Goal: Transaction & Acquisition: Purchase product/service

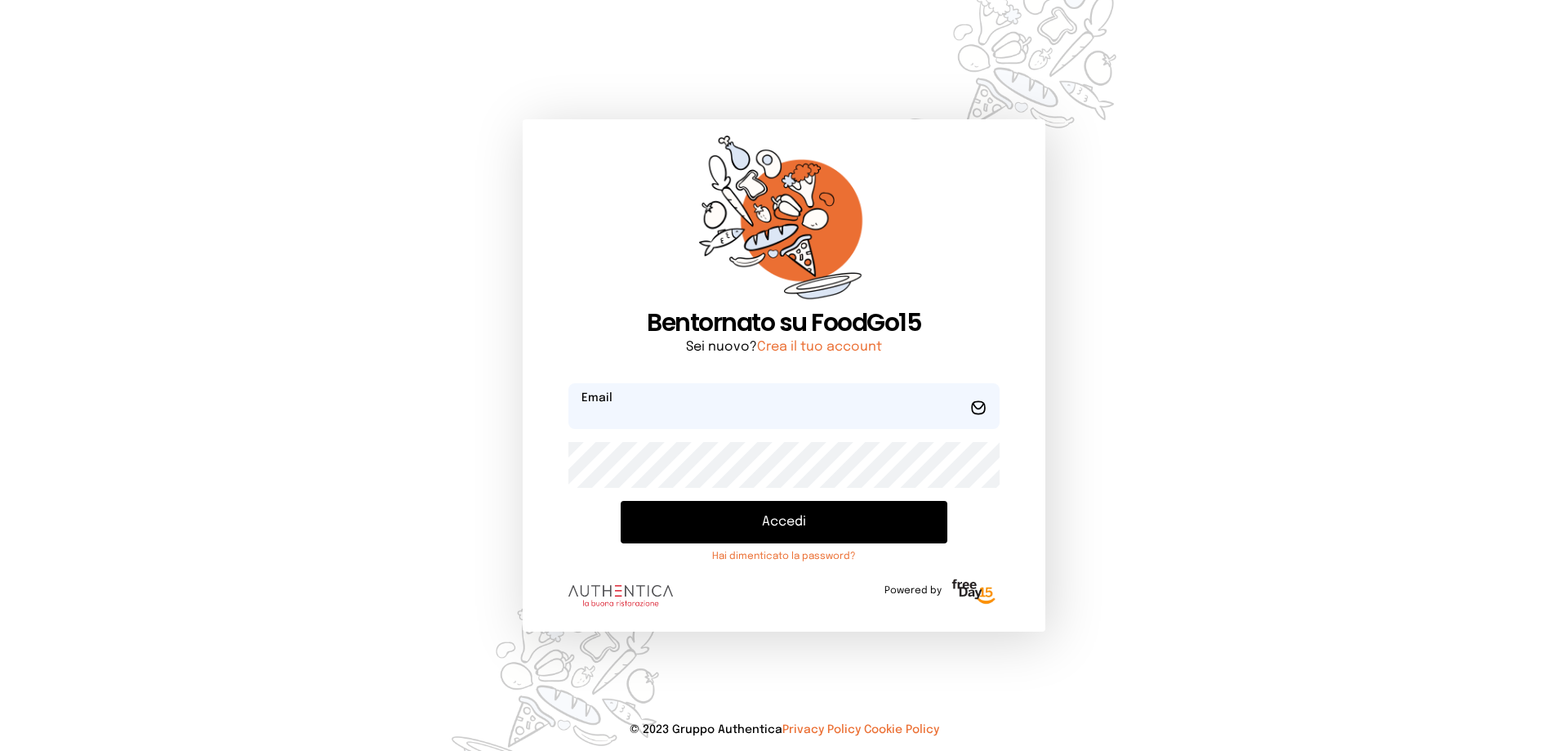
type input "**********"
click at [810, 524] on button "Accedi" at bounding box center [784, 521] width 327 height 42
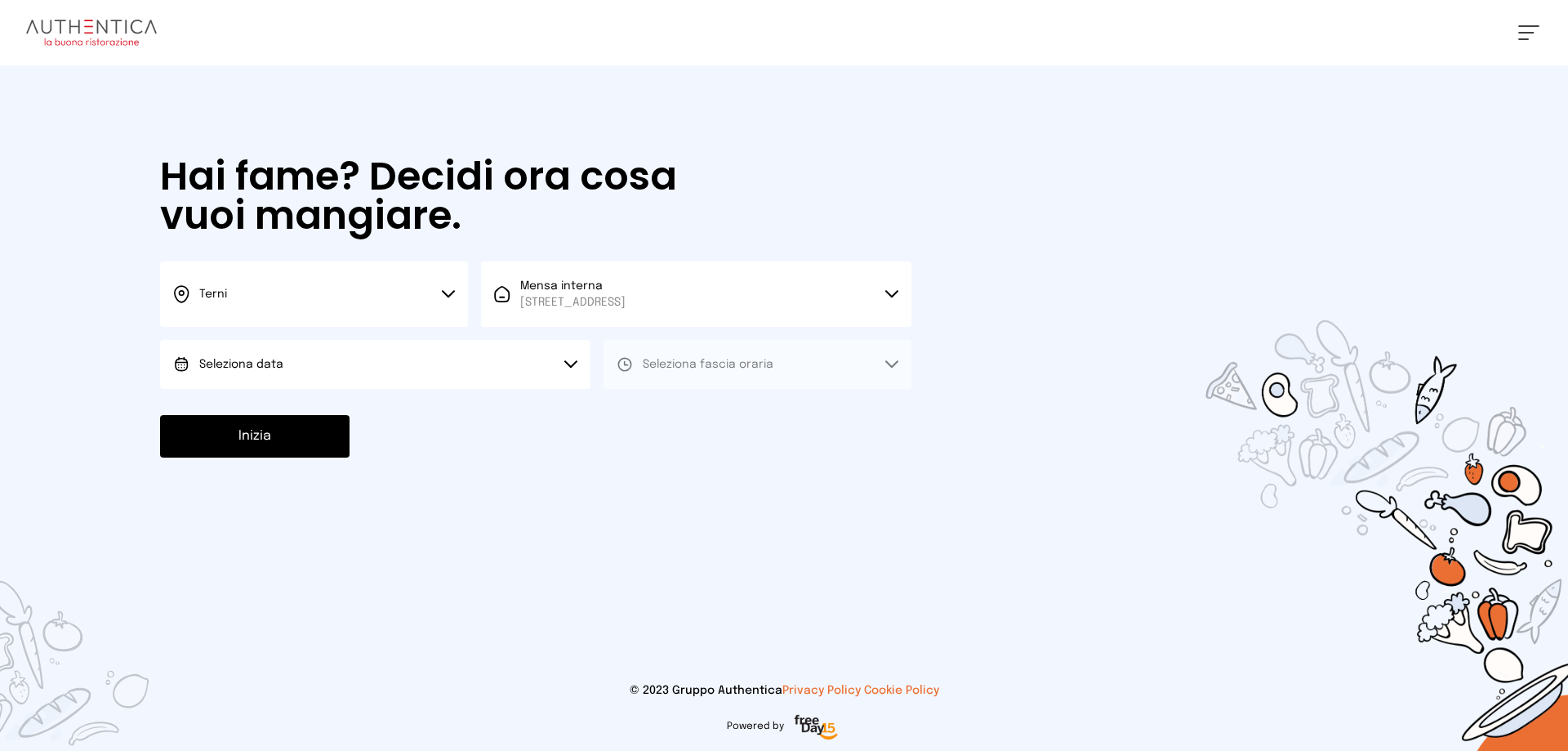
click at [316, 358] on button "Seleziona data" at bounding box center [375, 364] width 431 height 49
drag, startPoint x: 281, startPoint y: 407, endPoint x: 463, endPoint y: 398, distance: 182.2
click at [314, 397] on li "[DATE], [DATE]" at bounding box center [375, 409] width 431 height 42
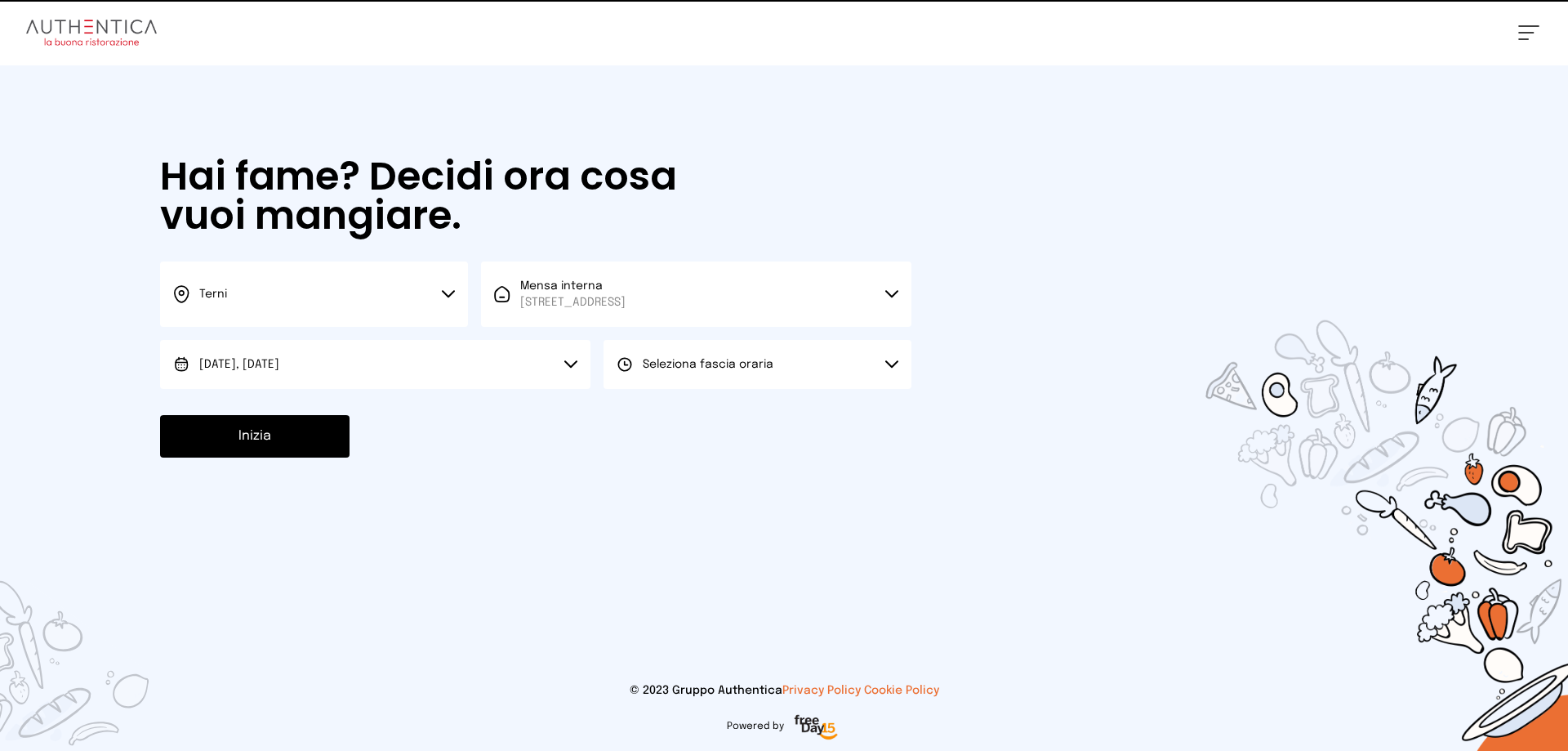
click at [662, 372] on span "Seleziona fascia oraria" at bounding box center [707, 364] width 131 height 17
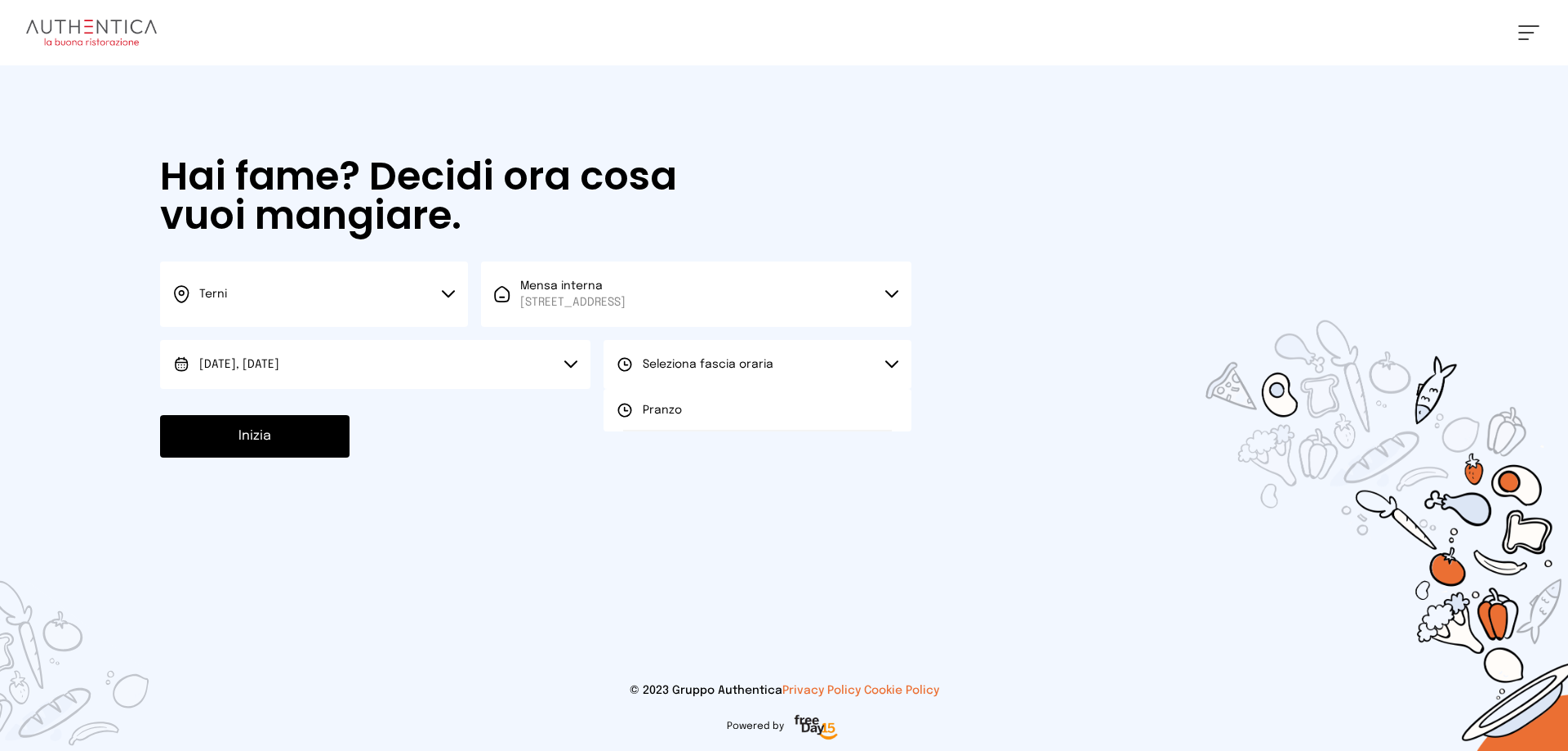
drag, startPoint x: 661, startPoint y: 412, endPoint x: 427, endPoint y: 412, distance: 234.0
click at [660, 412] on span "Pranzo" at bounding box center [662, 410] width 39 height 17
click at [301, 442] on button "Inizia" at bounding box center [254, 436] width 189 height 42
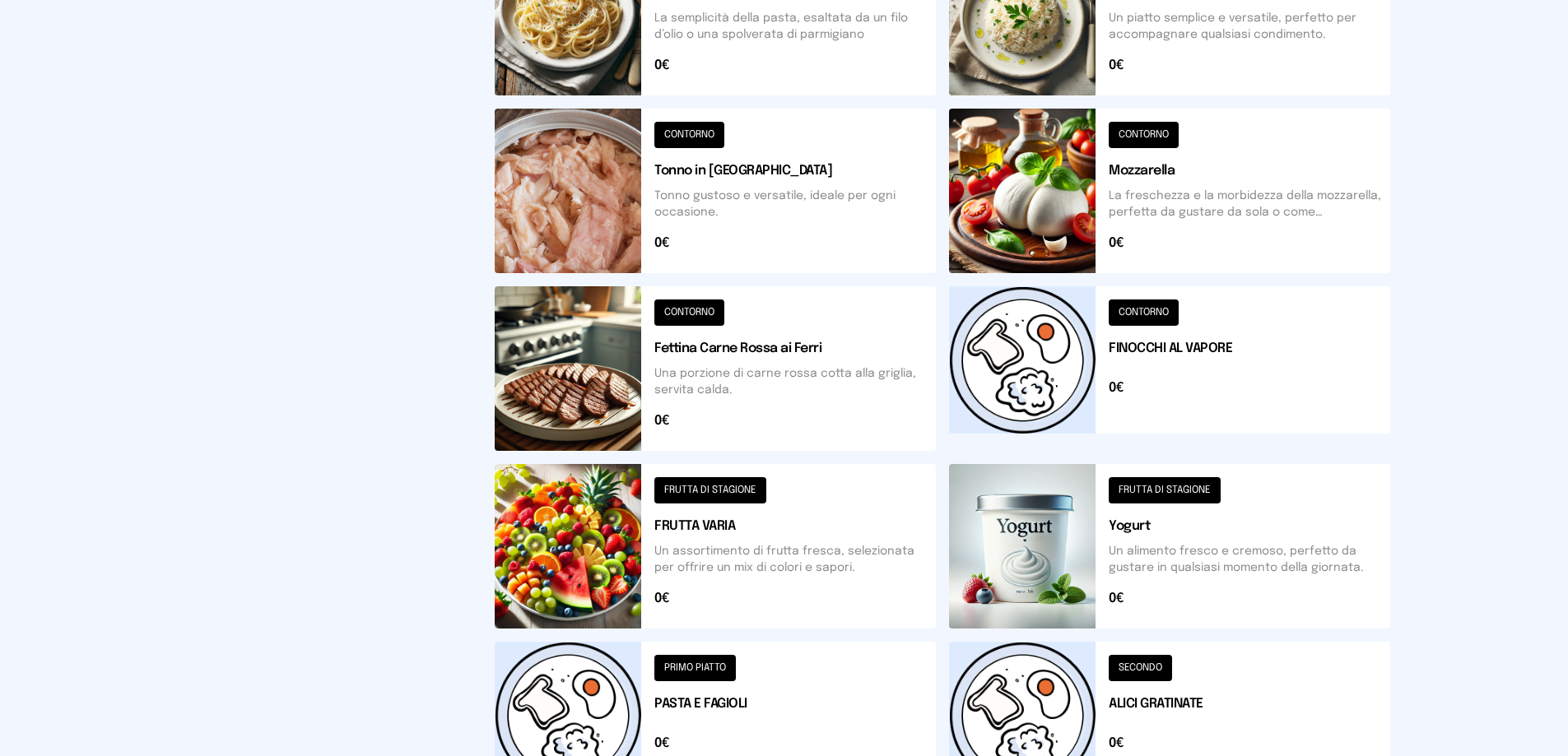
scroll to position [589, 0]
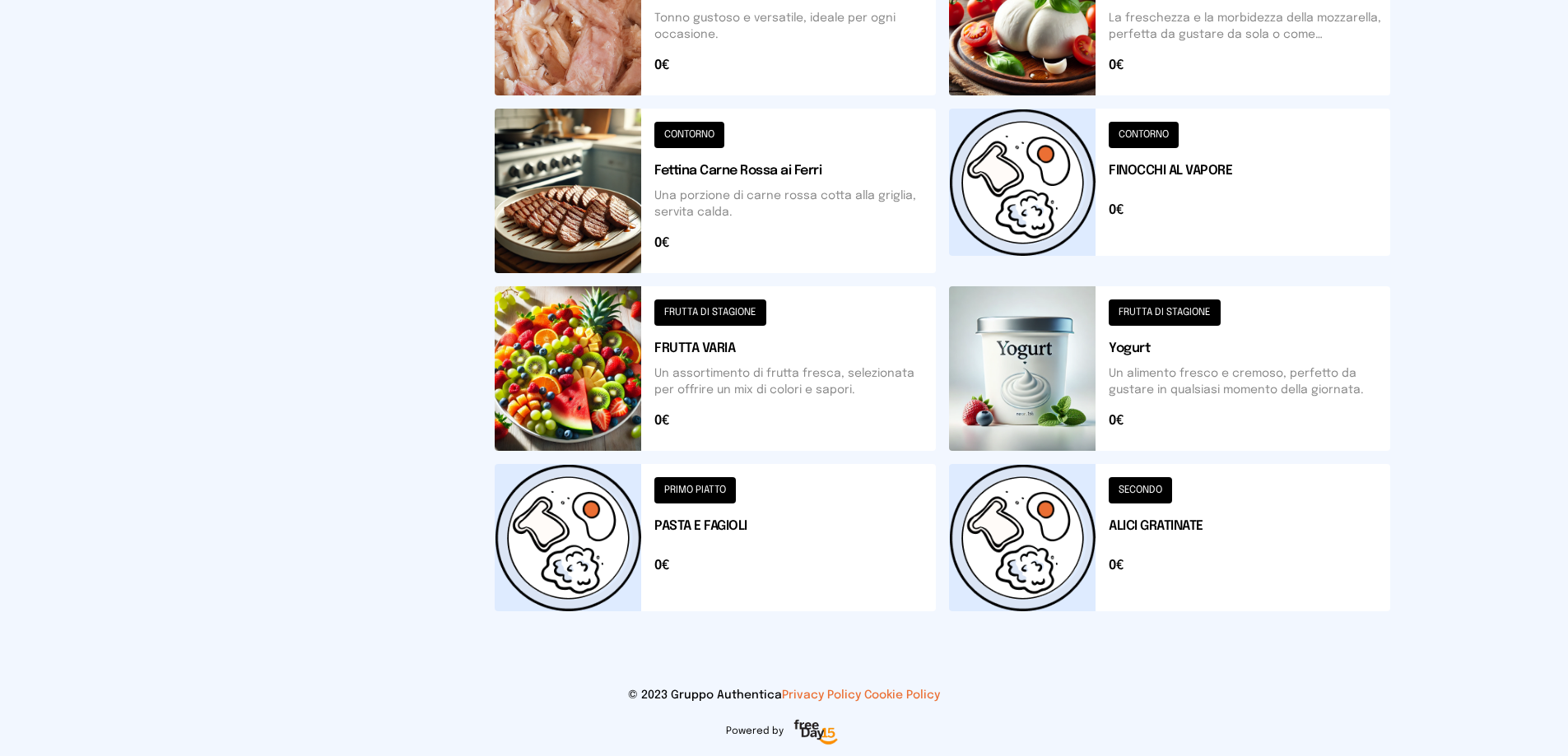
click at [1081, 352] on button at bounding box center [1170, 369] width 441 height 164
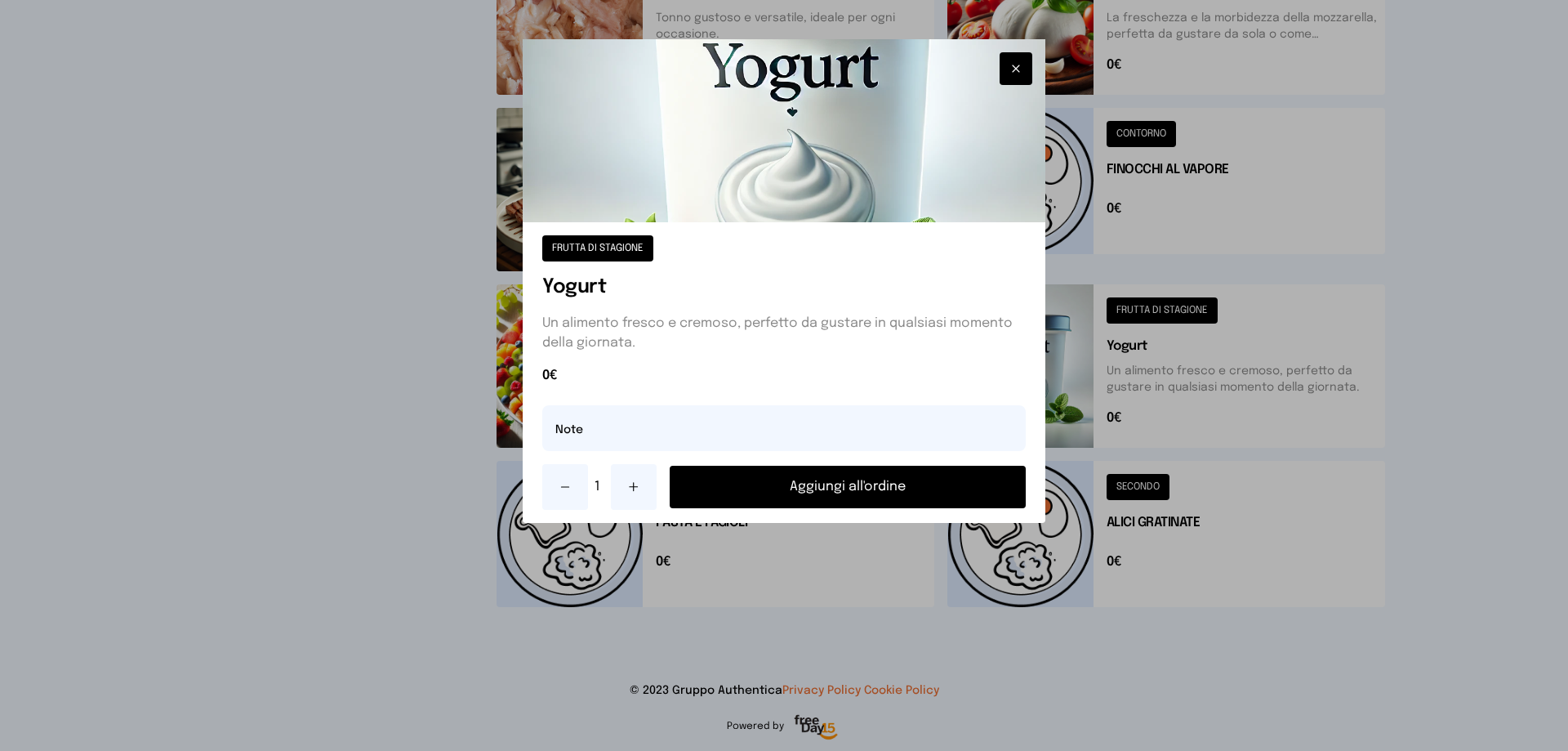
click at [910, 468] on button "Aggiungi all'ordine" at bounding box center [848, 486] width 356 height 42
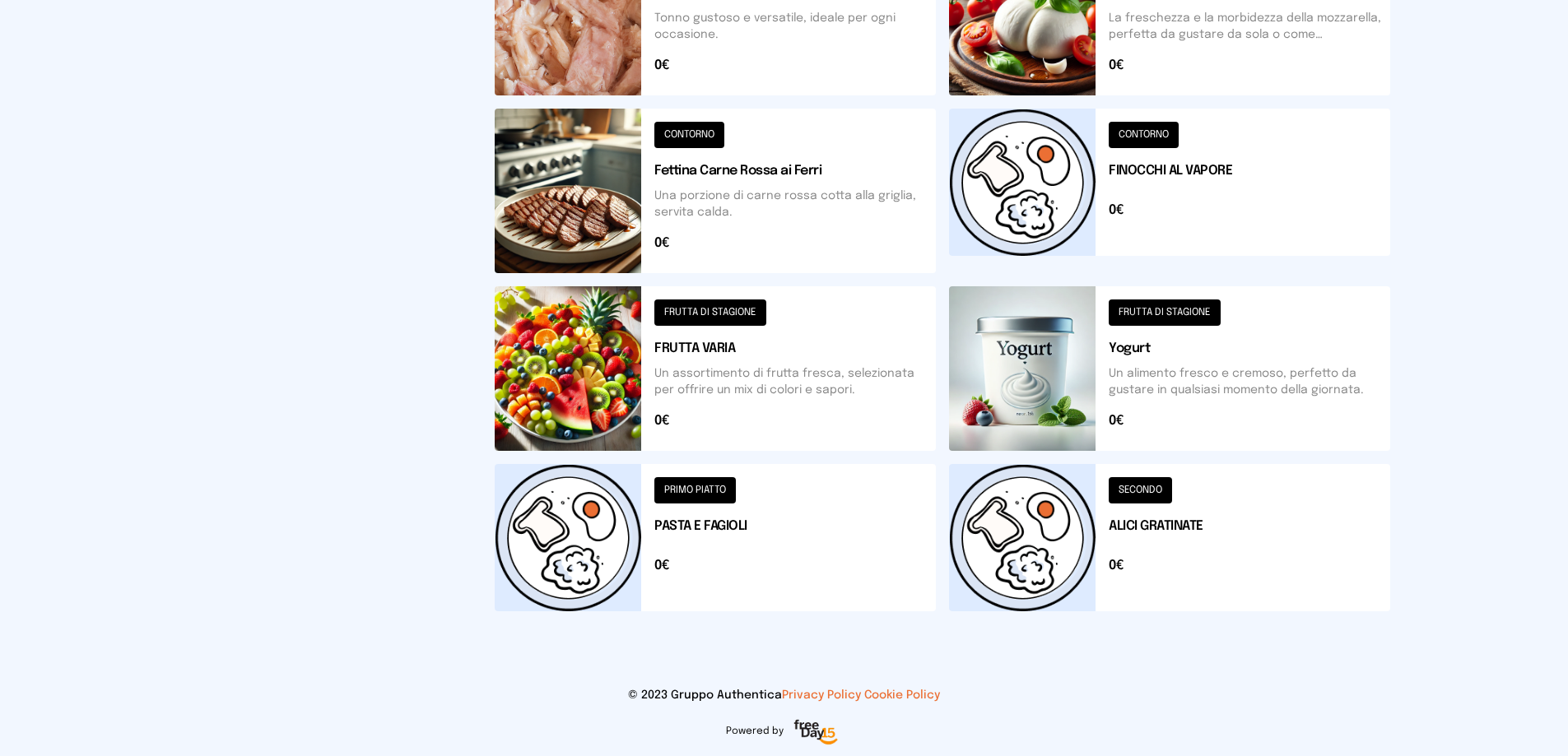
click at [723, 365] on button at bounding box center [715, 369] width 441 height 164
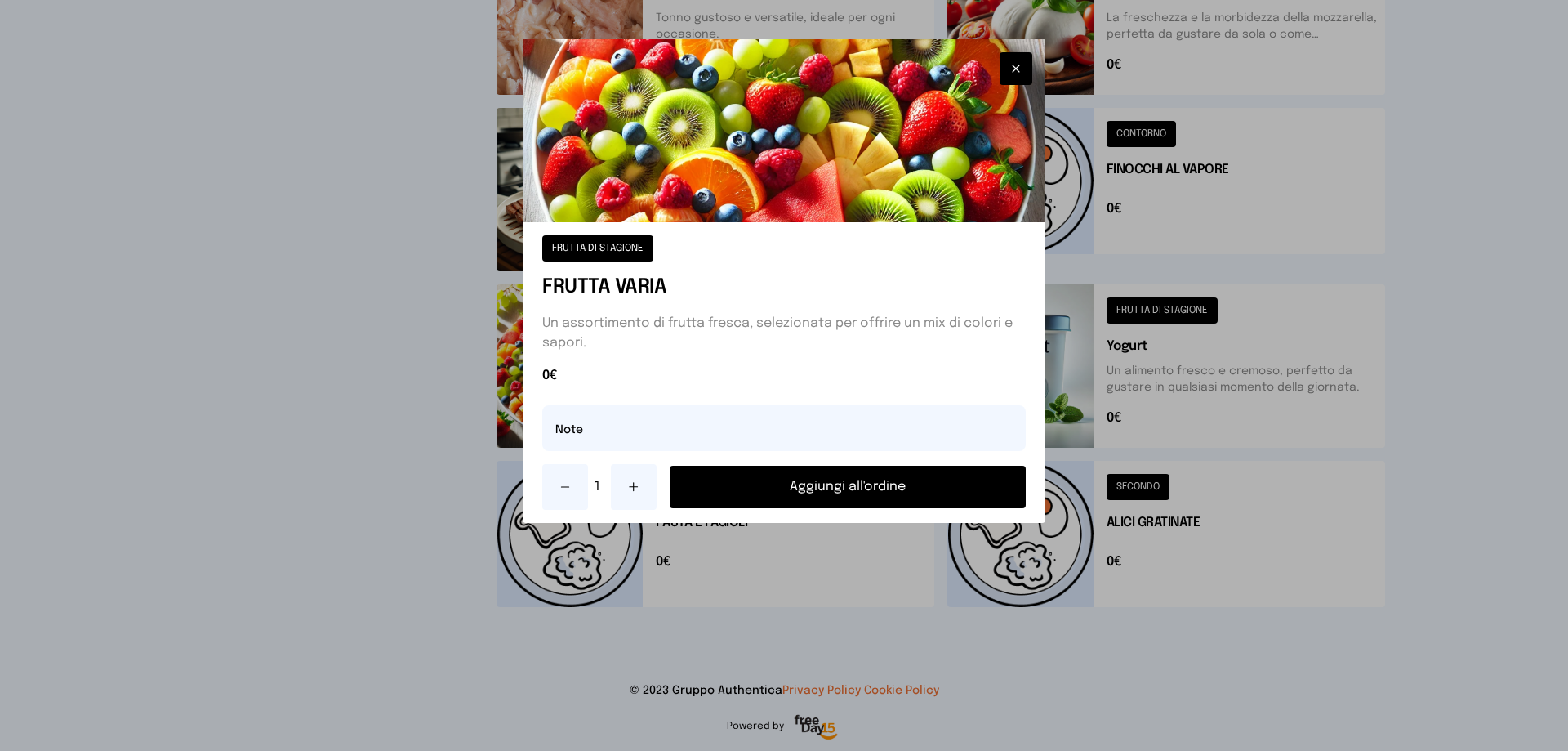
click at [831, 484] on button "Aggiungi all'ordine" at bounding box center [848, 486] width 356 height 42
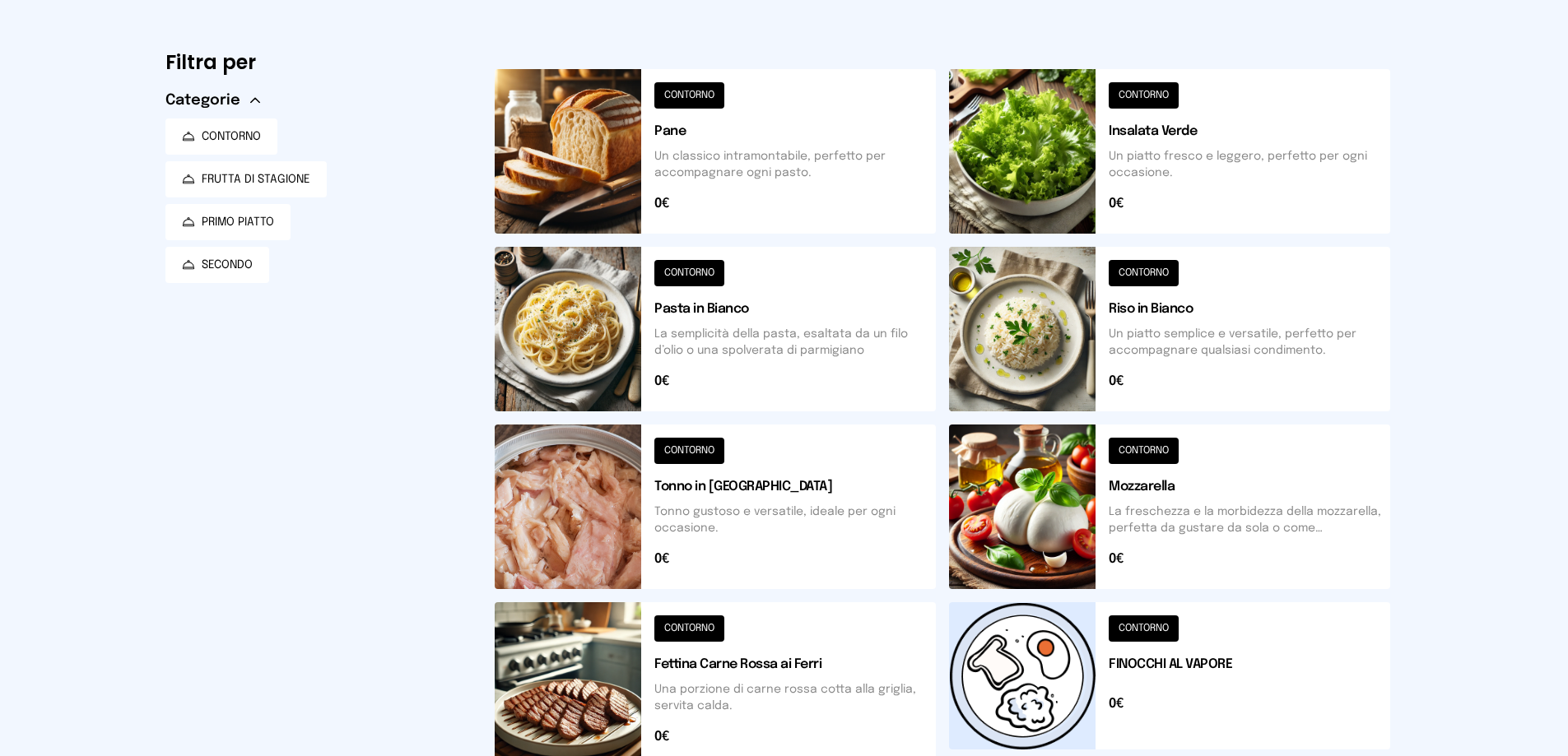
scroll to position [13, 0]
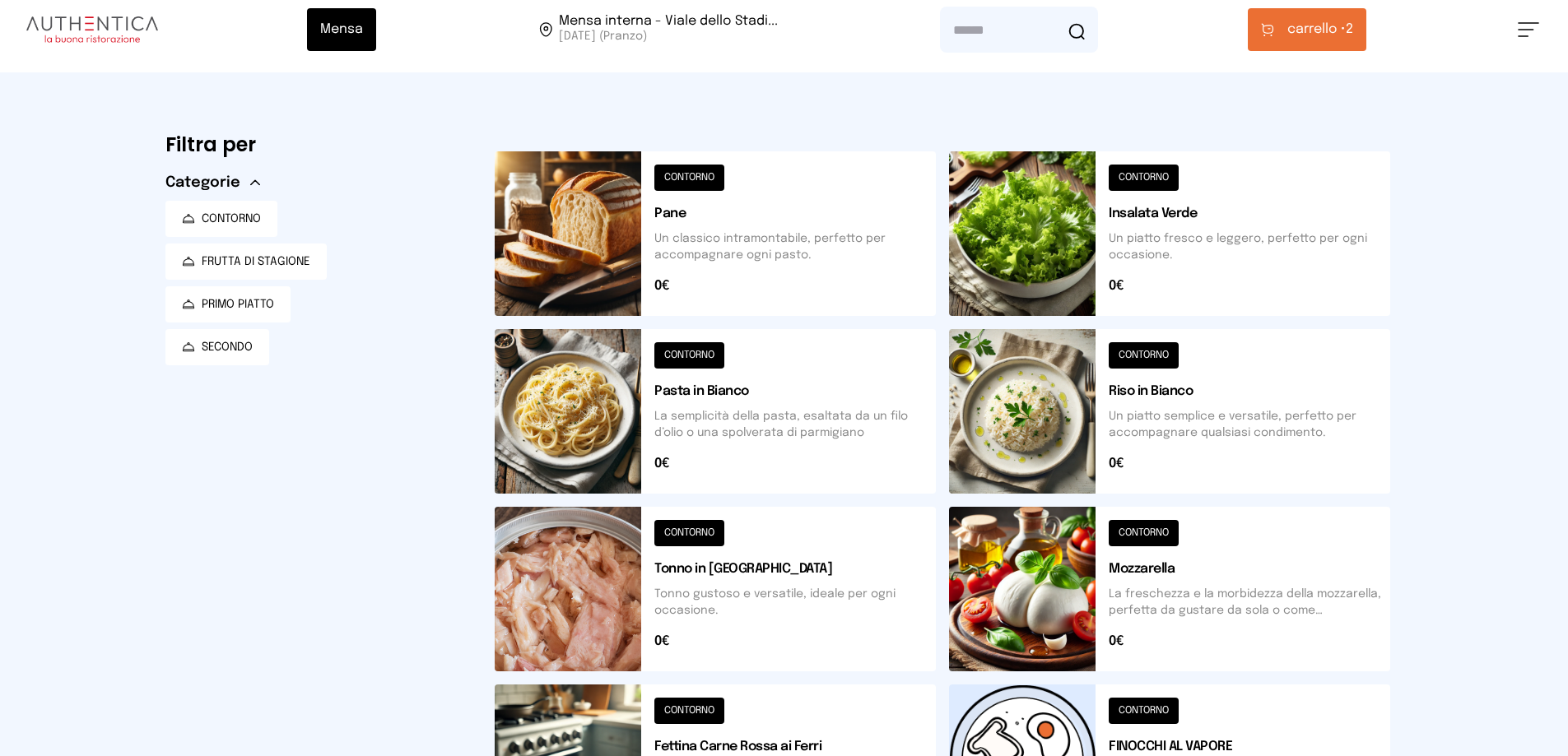
click at [1012, 424] on button at bounding box center [1170, 411] width 441 height 164
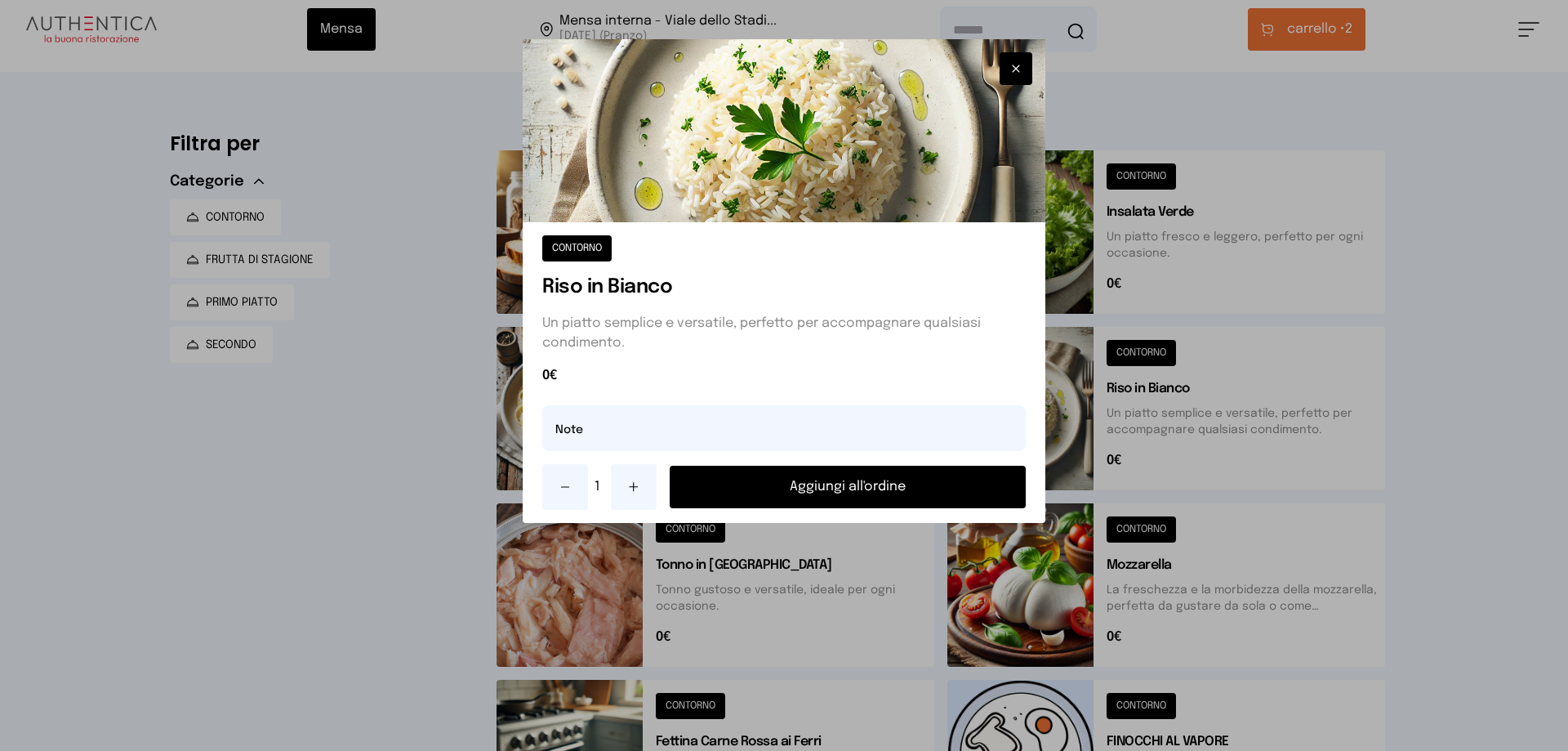
drag, startPoint x: 928, startPoint y: 495, endPoint x: 918, endPoint y: 494, distance: 10.0
click at [927, 494] on button "Aggiungi all'ordine" at bounding box center [848, 486] width 356 height 42
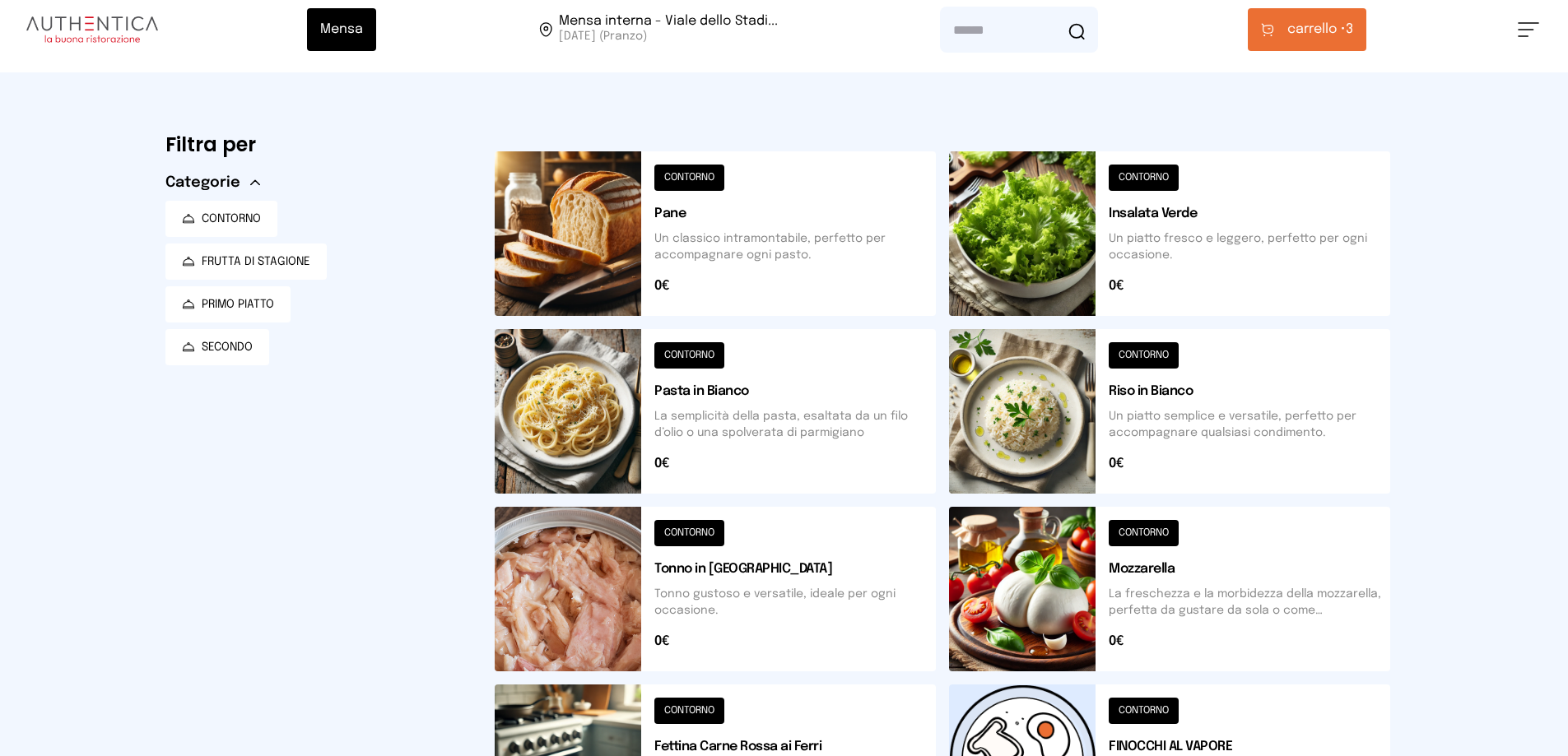
click at [735, 581] on button at bounding box center [715, 589] width 441 height 164
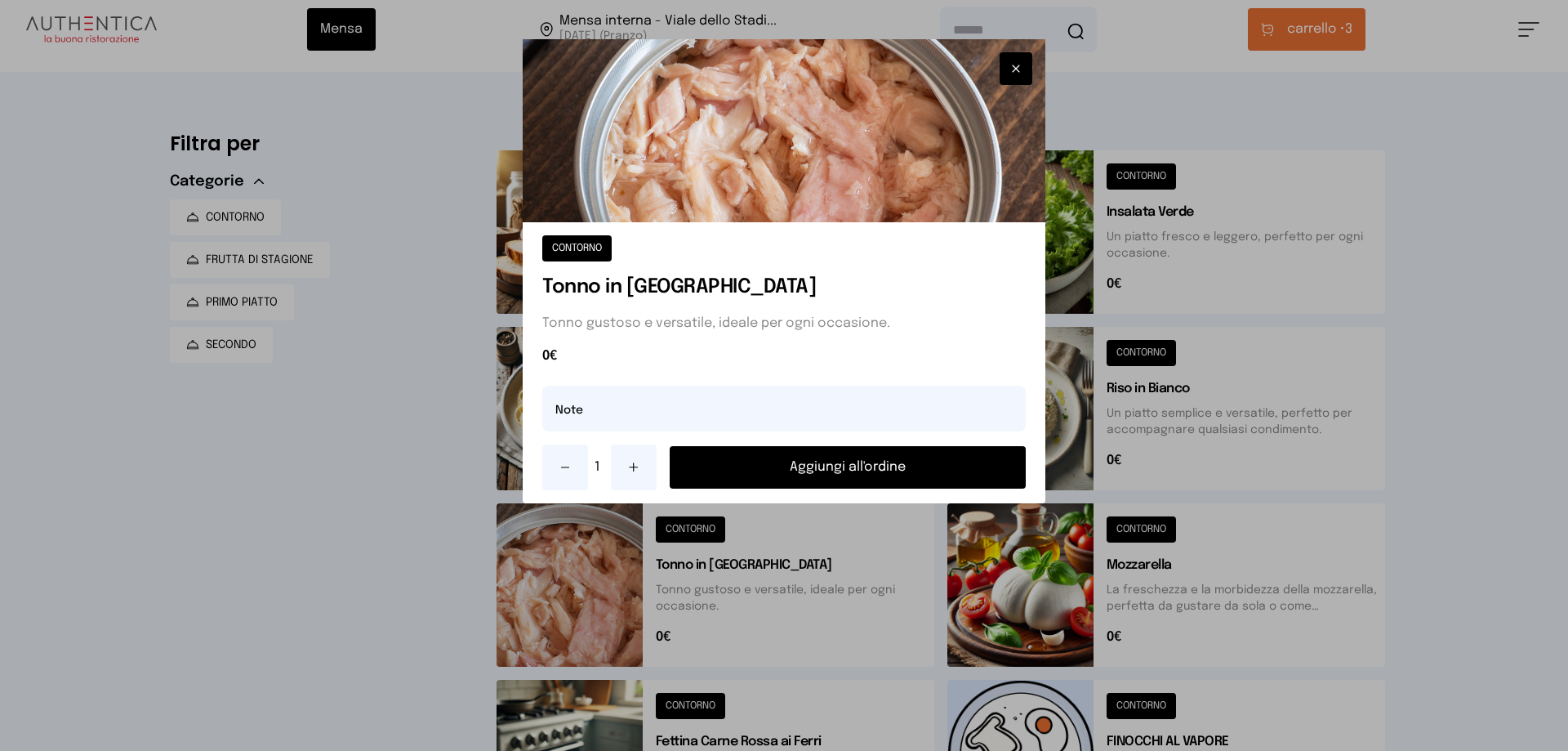
click at [843, 471] on button "Aggiungi all'ordine" at bounding box center [848, 467] width 356 height 42
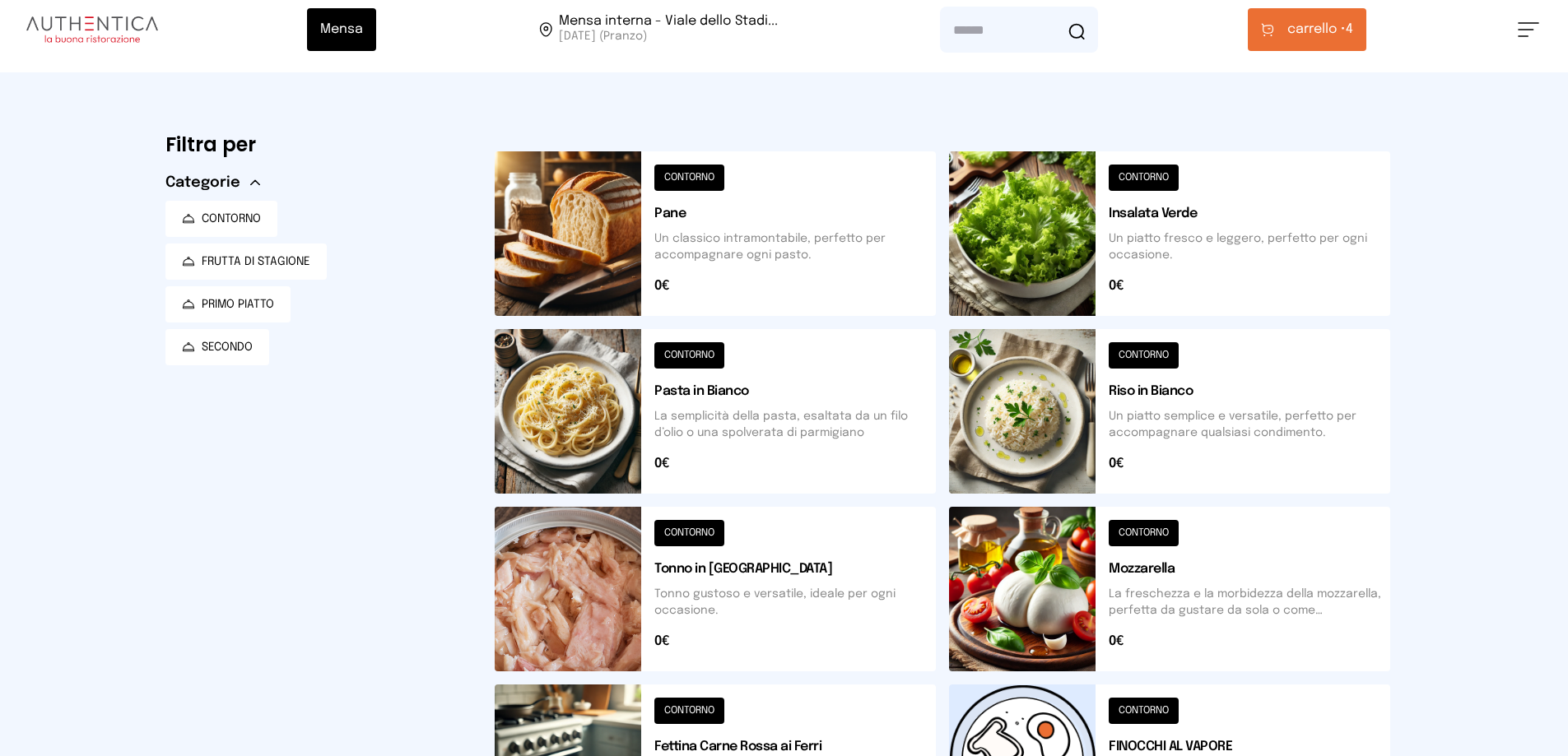
click at [1353, 46] on button "carrello • 4" at bounding box center [1307, 29] width 119 height 42
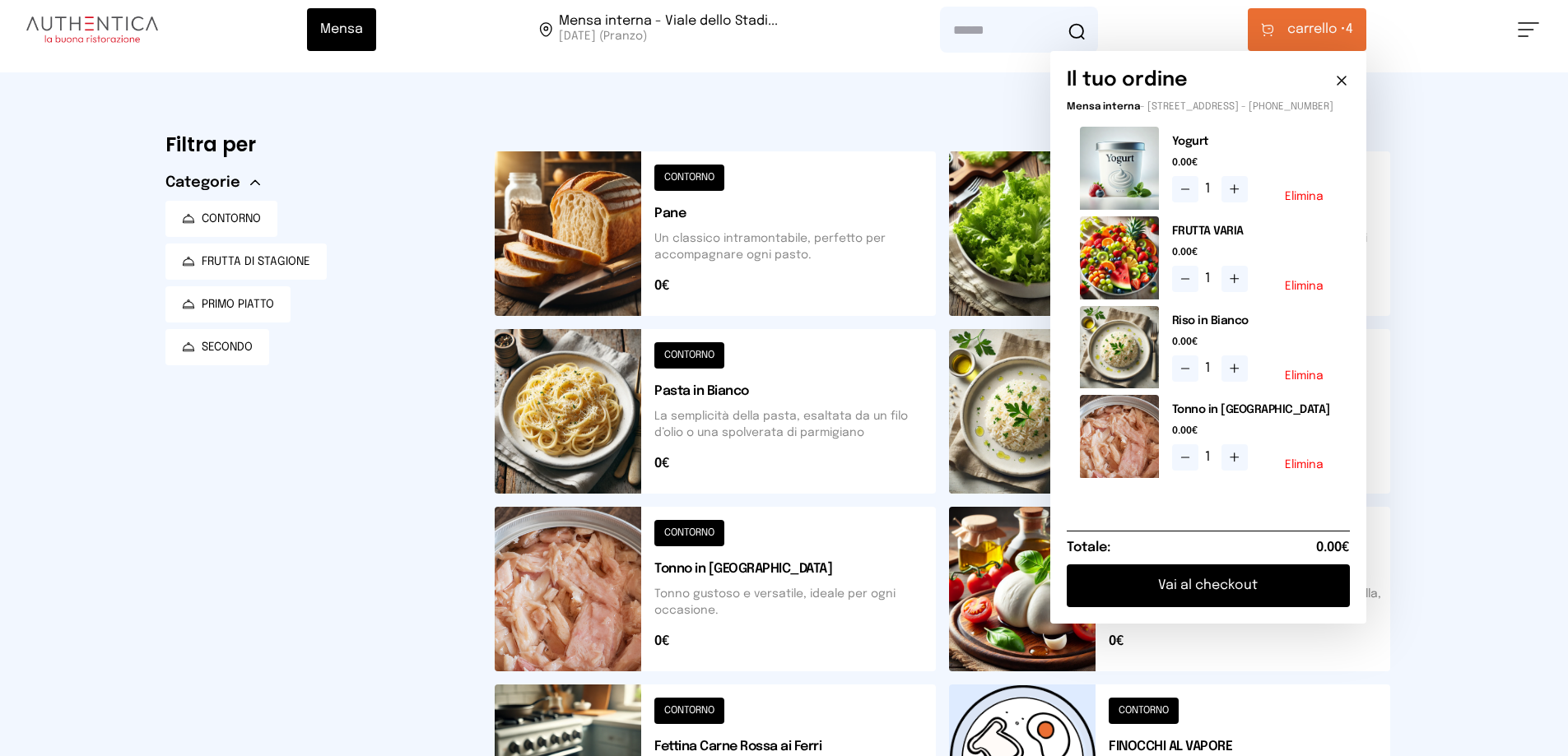
click at [1222, 597] on button "Vai al checkout" at bounding box center [1208, 585] width 283 height 42
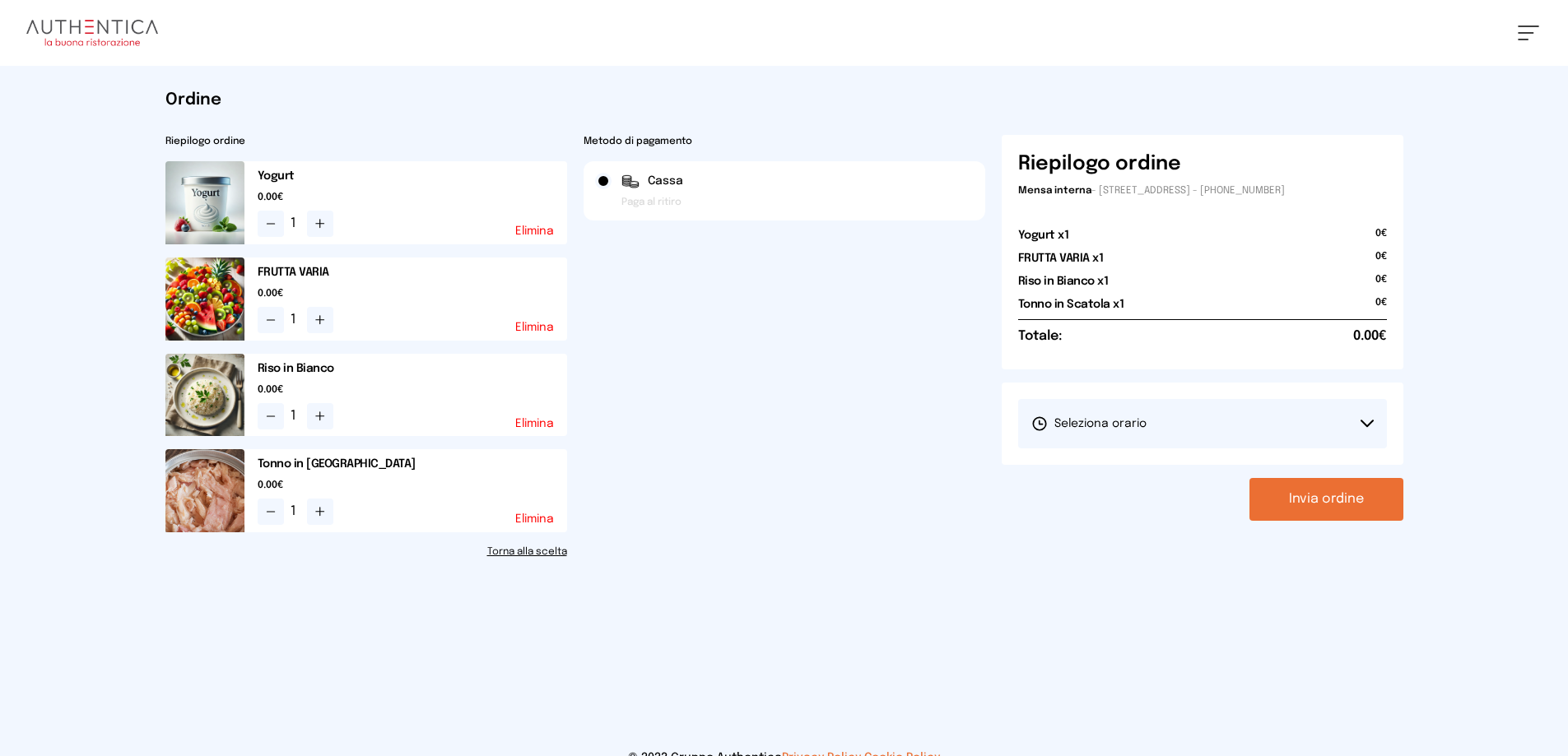
click at [1099, 422] on span "Seleziona orario" at bounding box center [1089, 423] width 116 height 17
click at [1114, 472] on span "1° Turno (13:00 - 15:00)" at bounding box center [1093, 469] width 125 height 17
click at [1346, 502] on button "Invia ordine" at bounding box center [1327, 499] width 154 height 42
